Goal: Information Seeking & Learning: Learn about a topic

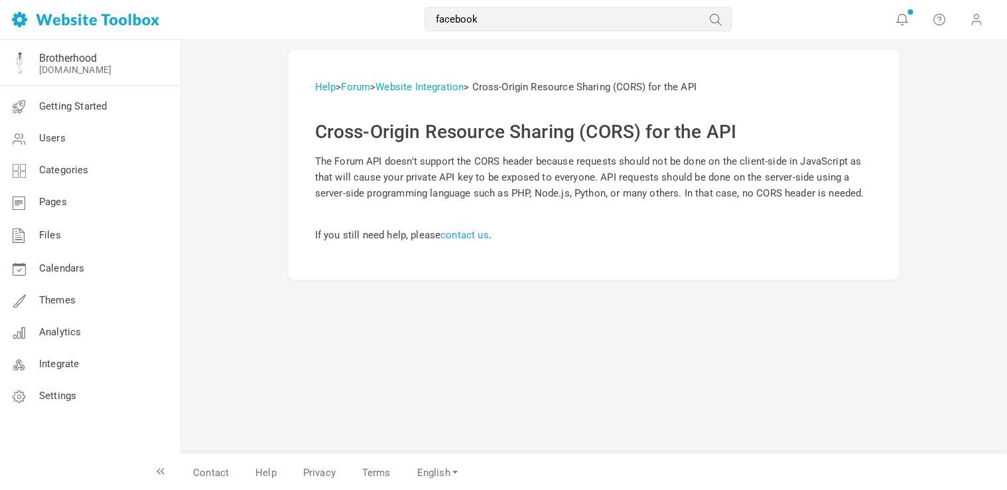
type input "facebook"
click at [732, 10] on button "submit" at bounding box center [732, 10] width 0 height 0
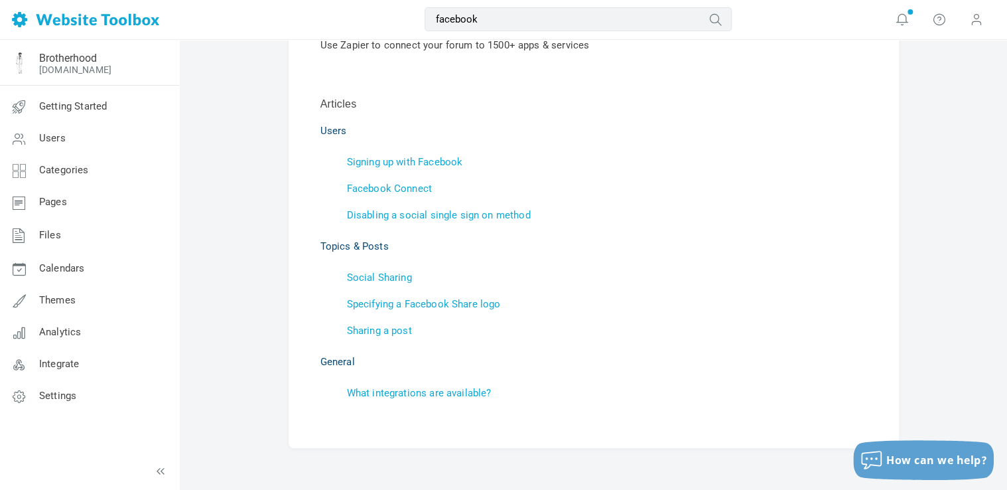
scroll to position [161, 0]
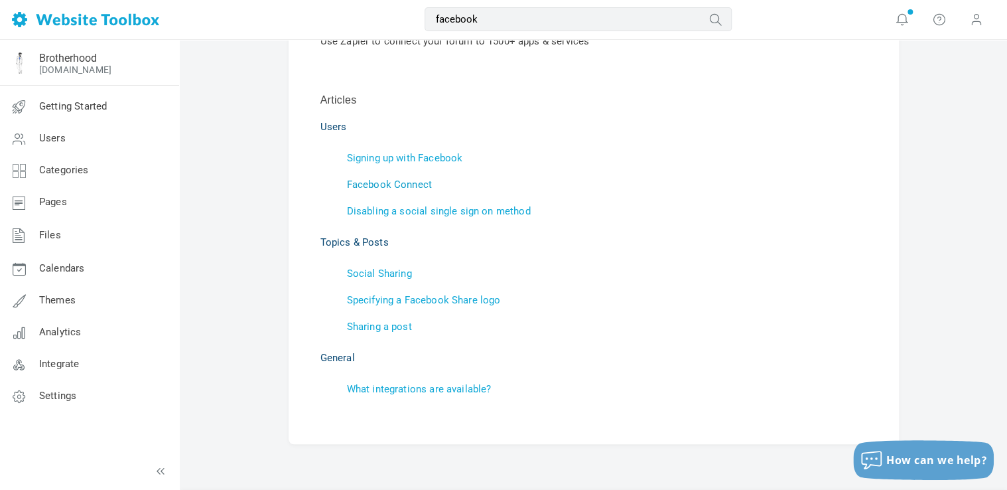
click at [385, 184] on link "Facebook Connect" at bounding box center [389, 185] width 85 height 12
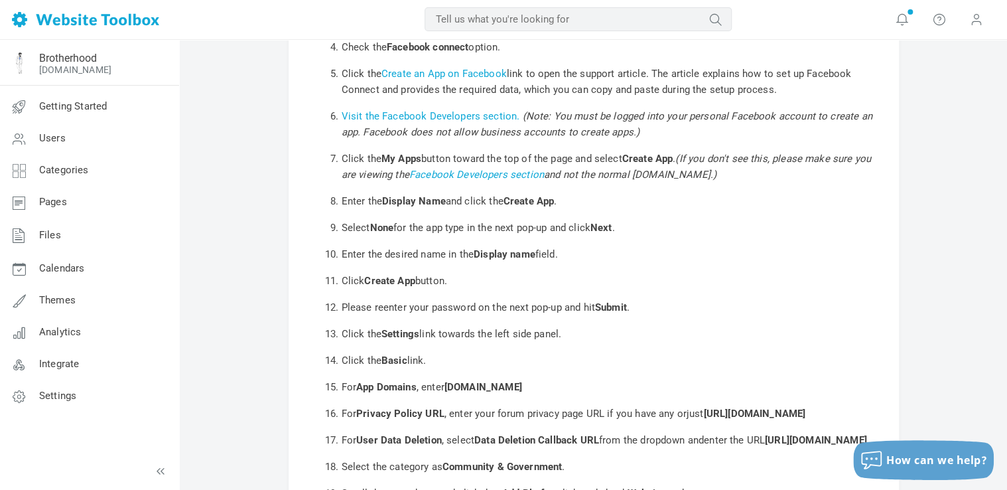
scroll to position [273, 0]
